Goal: Information Seeking & Learning: Learn about a topic

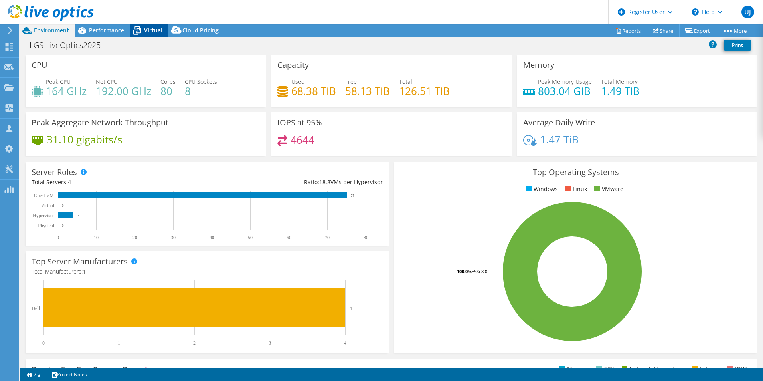
click at [141, 36] on icon at bounding box center [137, 31] width 14 height 14
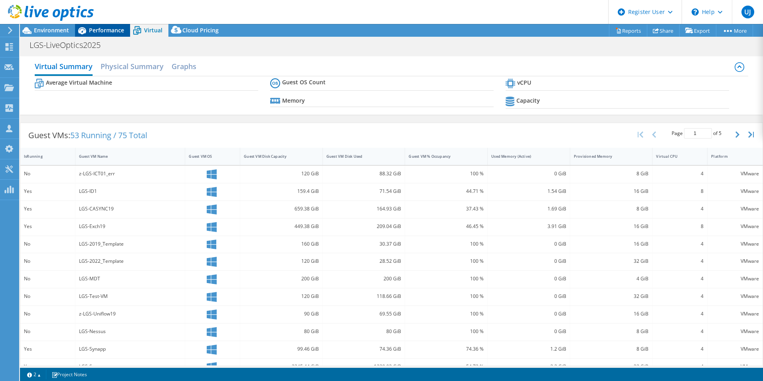
click at [102, 32] on span "Performance" at bounding box center [106, 30] width 35 height 8
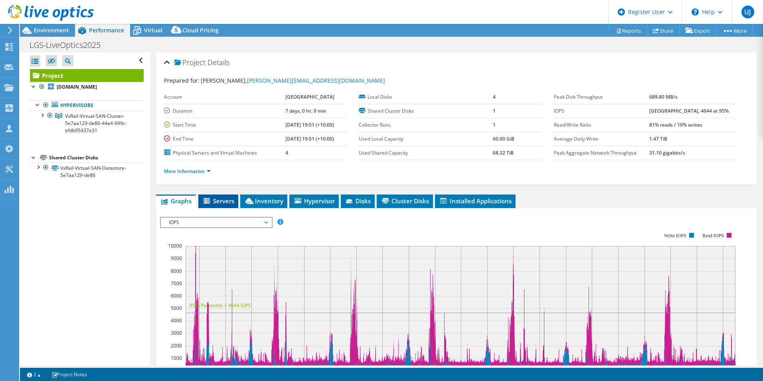
click at [209, 197] on span "Servers" at bounding box center [218, 201] width 32 height 8
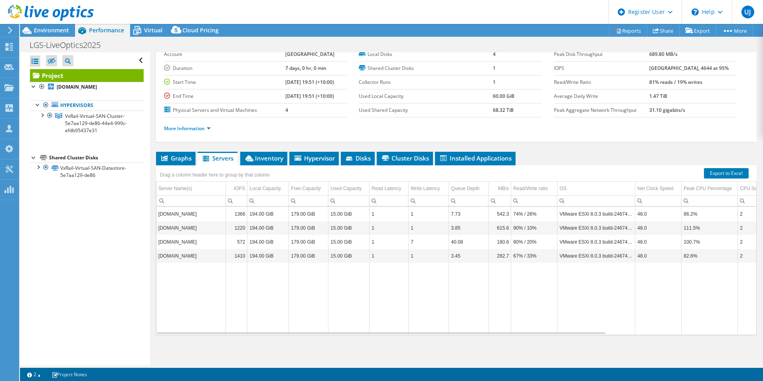
scroll to position [42, 0]
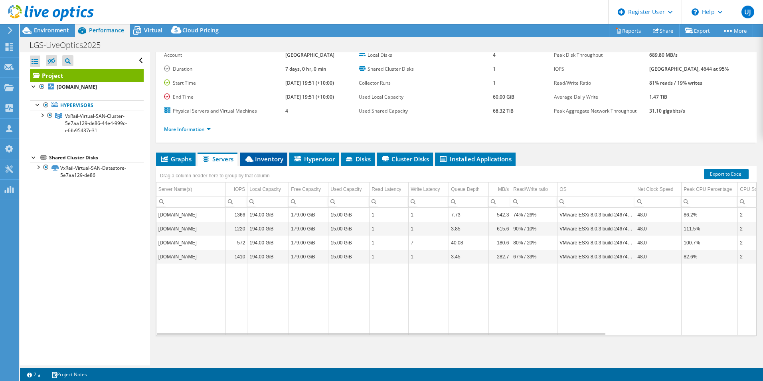
click at [262, 155] on span "Inventory" at bounding box center [263, 159] width 39 height 8
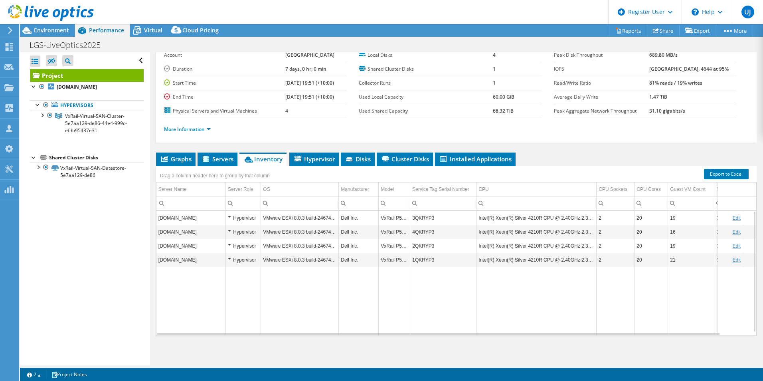
click at [430, 216] on td "3QKRYP3" at bounding box center [443, 218] width 66 height 14
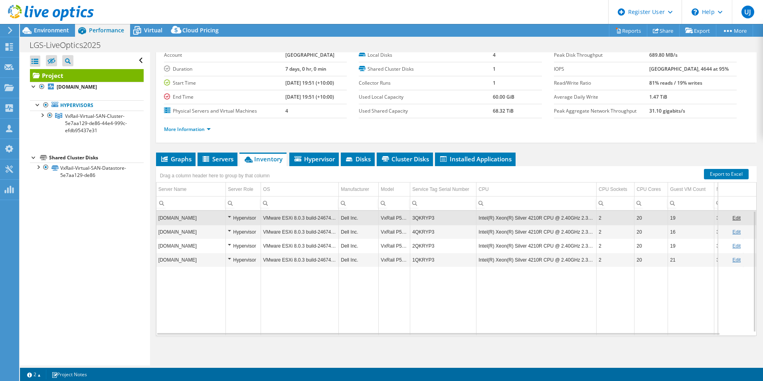
click at [430, 216] on td "3QKRYP3" at bounding box center [443, 218] width 66 height 14
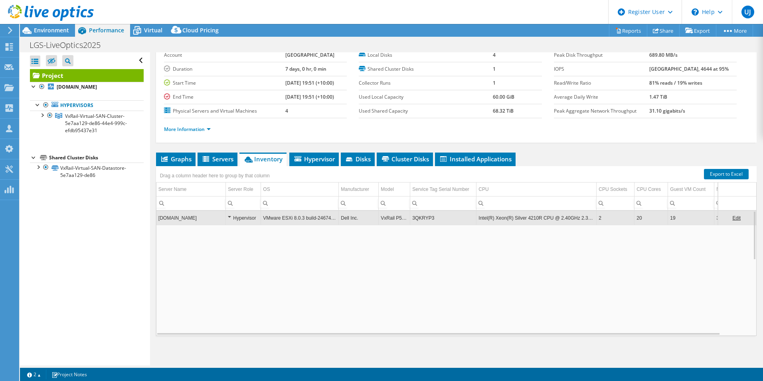
click at [426, 218] on td "3QKRYP3" at bounding box center [443, 218] width 66 height 14
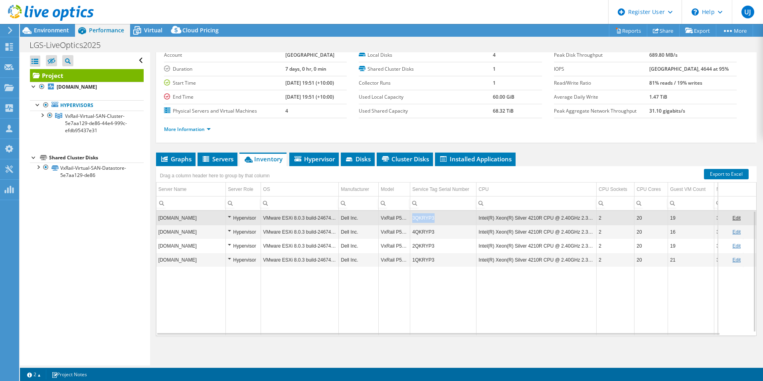
click at [426, 218] on td "3QKRYP3" at bounding box center [443, 218] width 66 height 14
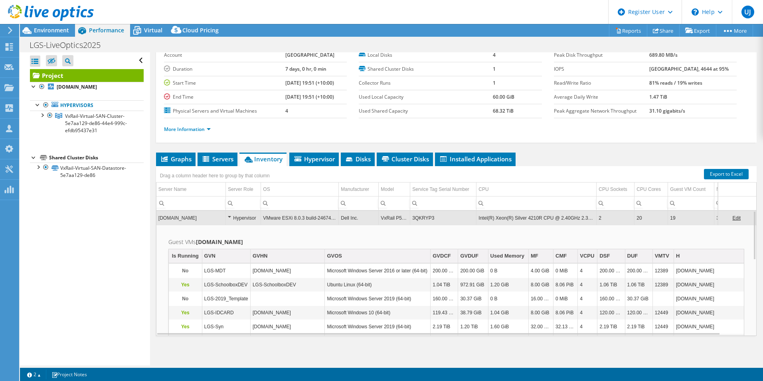
click at [426, 218] on td "3QKRYP3" at bounding box center [443, 218] width 66 height 14
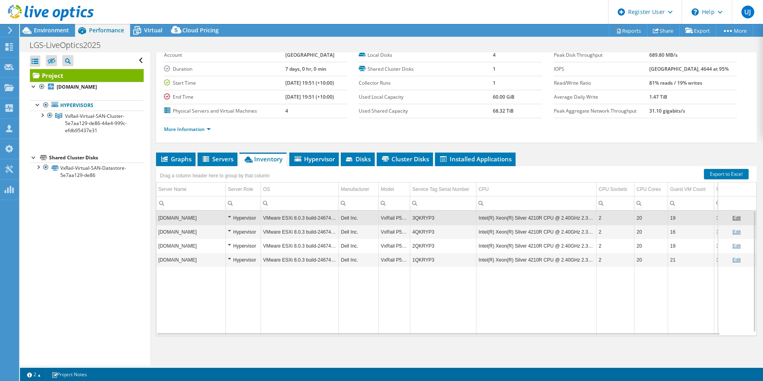
click at [426, 218] on td "3QKRYP3" at bounding box center [443, 218] width 66 height 14
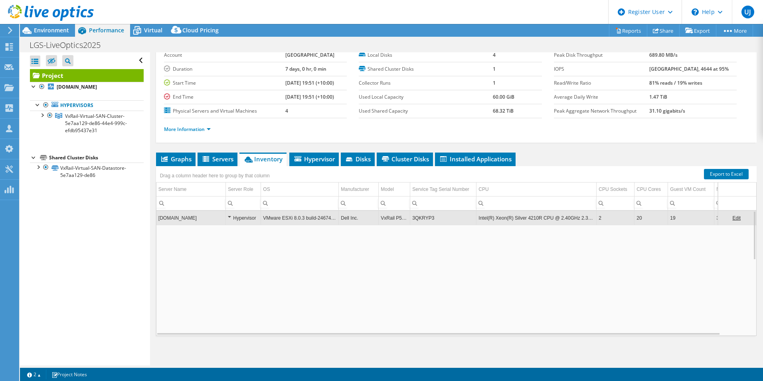
click at [426, 218] on td "3QKRYP3" at bounding box center [443, 218] width 66 height 14
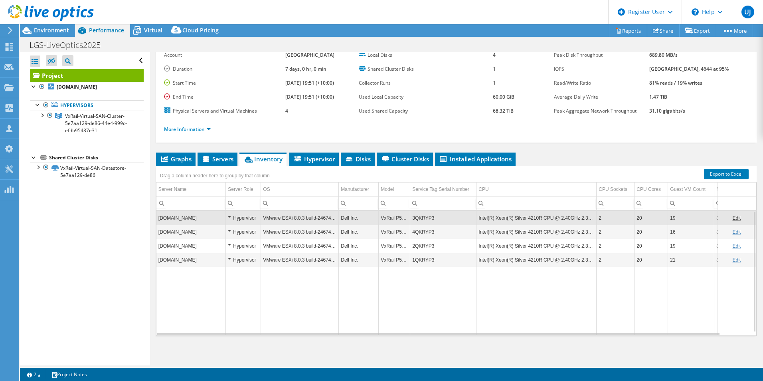
click at [426, 218] on td "3QKRYP3" at bounding box center [443, 218] width 66 height 14
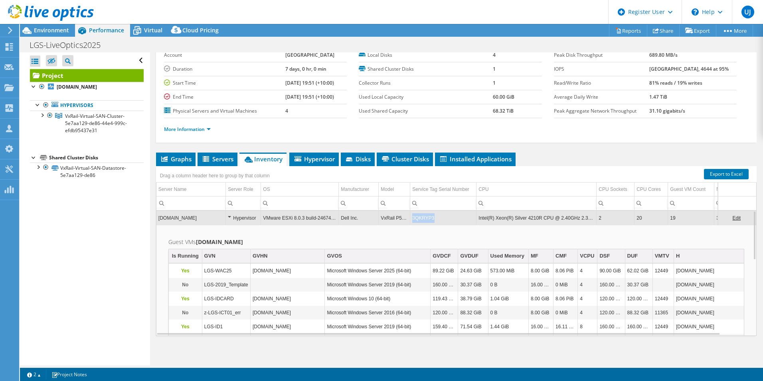
drag, startPoint x: 438, startPoint y: 218, endPoint x: 409, endPoint y: 219, distance: 28.8
click at [409, 219] on tr "[DOMAIN_NAME] Hypervisor VMware ESXi 8.0.3 build-24674464 Dell Inc. VxRail P570…" at bounding box center [470, 218] width 626 height 14
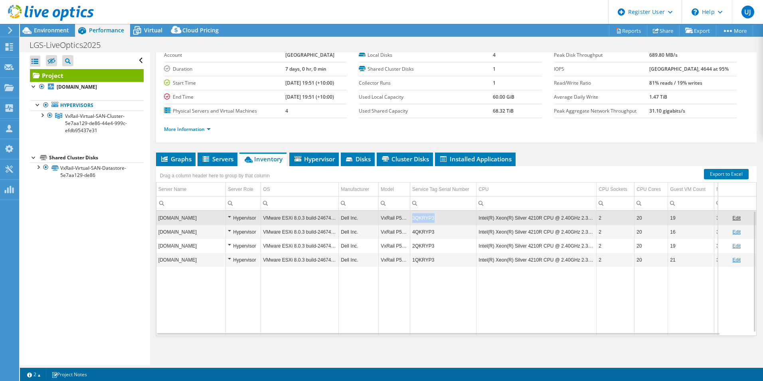
drag, startPoint x: 411, startPoint y: 218, endPoint x: 432, endPoint y: 217, distance: 21.6
click at [432, 217] on td "3QKRYP3" at bounding box center [443, 218] width 66 height 14
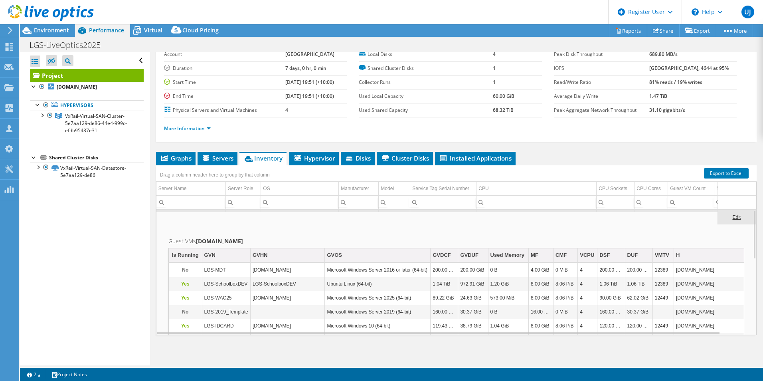
scroll to position [0, 0]
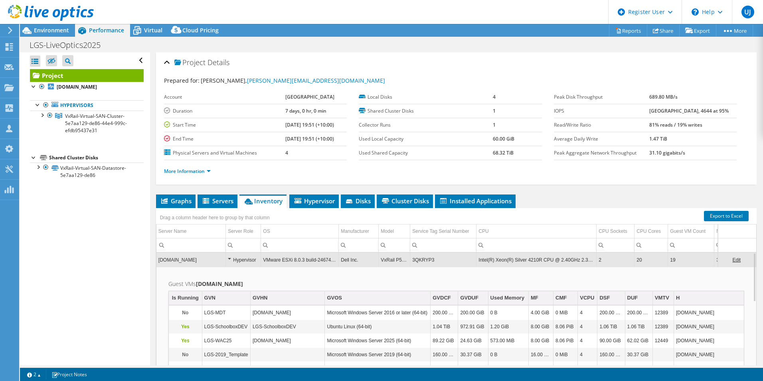
click at [220, 262] on td "[DOMAIN_NAME]" at bounding box center [191, 260] width 69 height 14
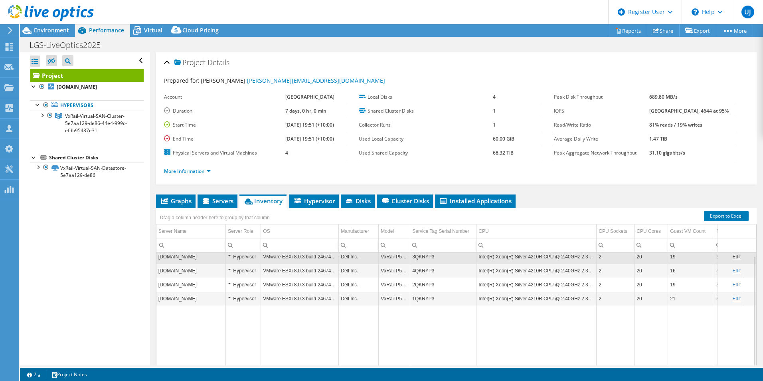
scroll to position [43, 0]
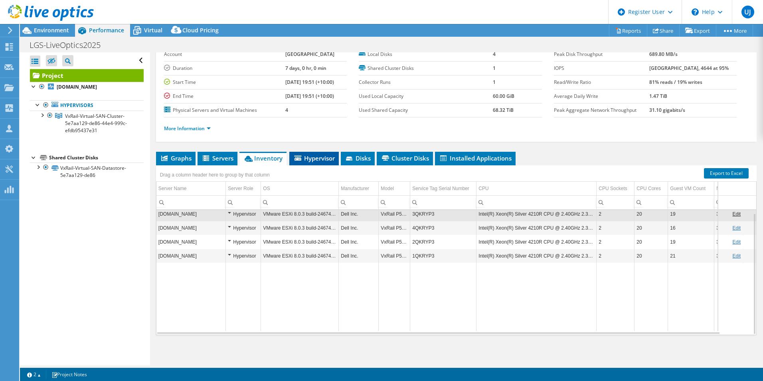
click at [313, 159] on span "Hypervisor" at bounding box center [314, 158] width 42 height 8
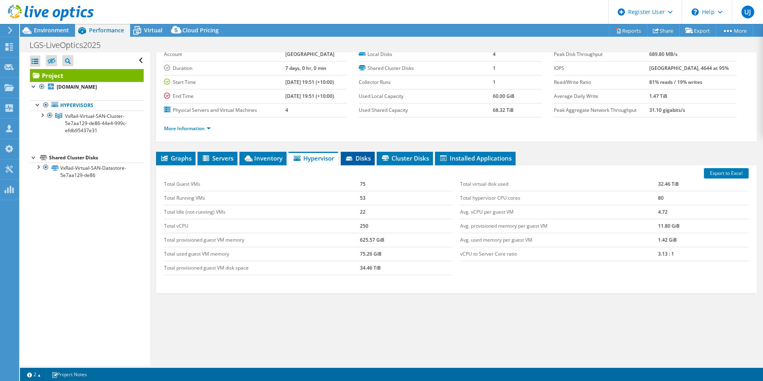
click at [359, 160] on span "Disks" at bounding box center [358, 158] width 26 height 8
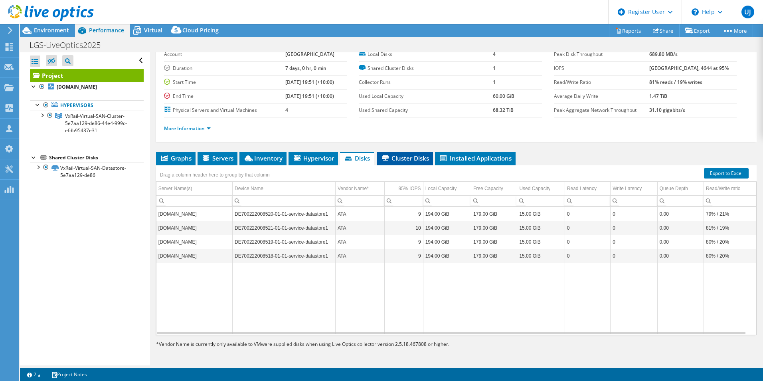
click at [405, 159] on span "Cluster Disks" at bounding box center [405, 158] width 48 height 8
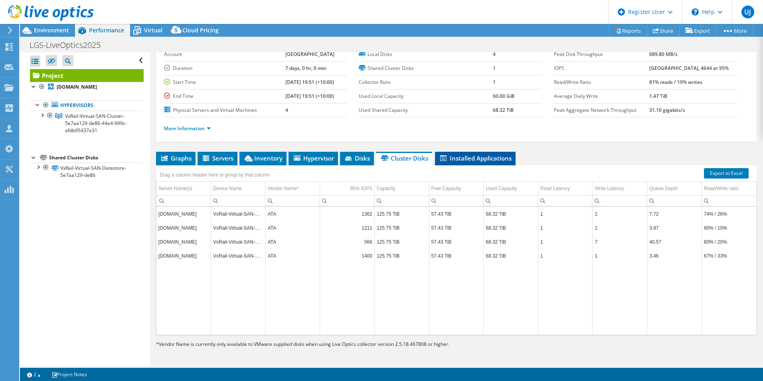
click at [456, 156] on span "Installed Applications" at bounding box center [475, 158] width 73 height 8
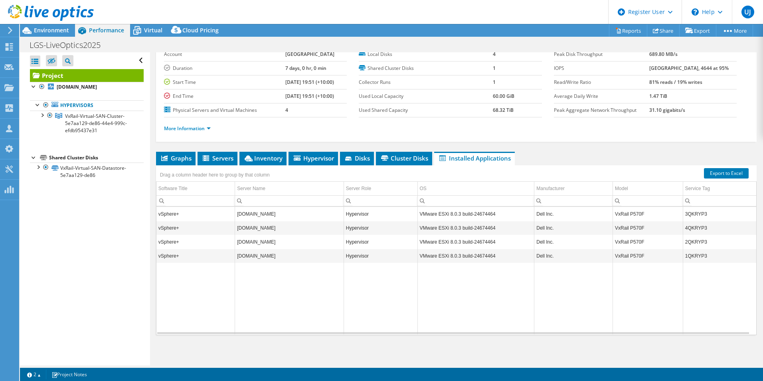
click at [694, 214] on td "3QKRYP3" at bounding box center [719, 214] width 73 height 14
copy td "3QKRYP3"
click at [177, 154] on span "Graphs" at bounding box center [176, 158] width 32 height 8
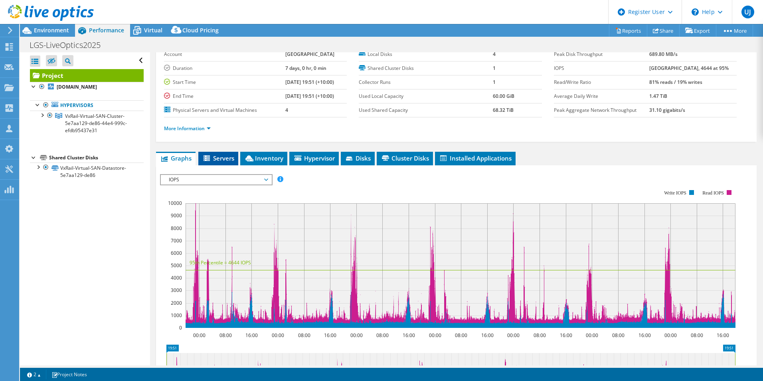
click at [207, 155] on icon at bounding box center [208, 158] width 8 height 7
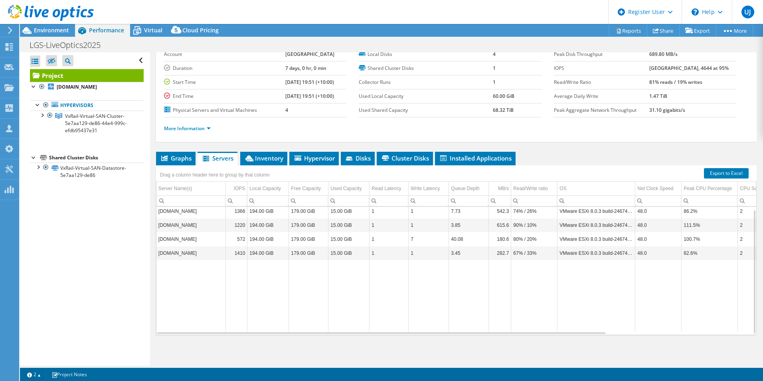
scroll to position [3, 0]
